Goal: Navigation & Orientation: Find specific page/section

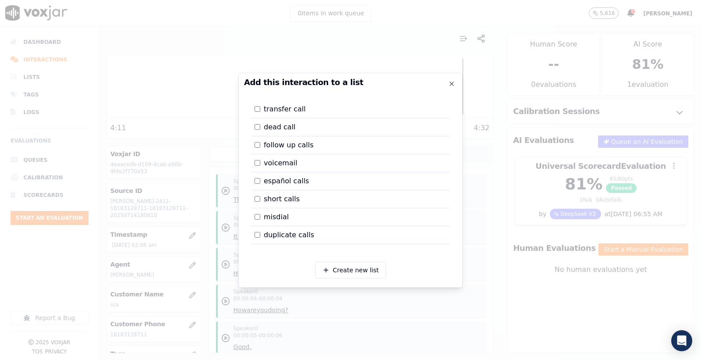
scroll to position [584, 0]
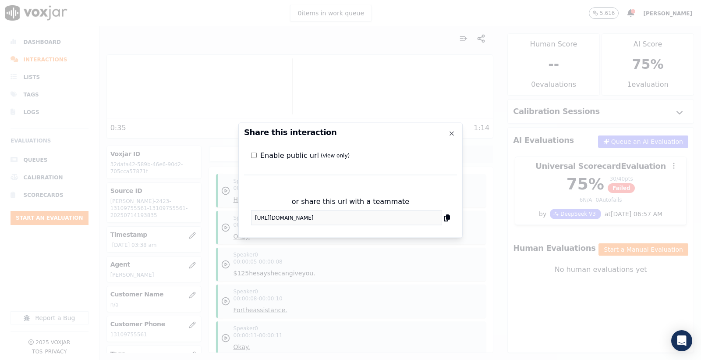
scroll to position [49, 0]
